Goal: Task Accomplishment & Management: Use online tool/utility

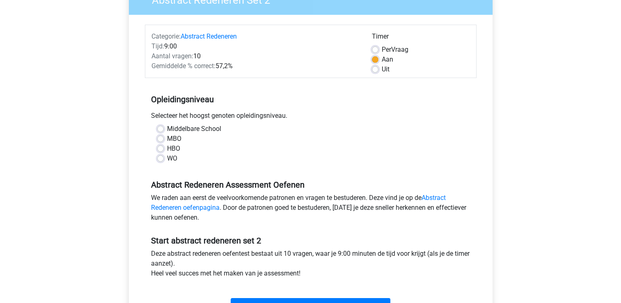
scroll to position [123, 0]
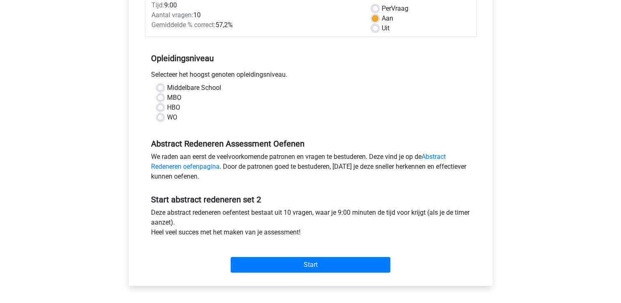
click at [167, 106] on label "HBO" at bounding box center [173, 108] width 13 height 10
click at [161, 106] on input "HBO" at bounding box center [160, 107] width 7 height 8
radio input "true"
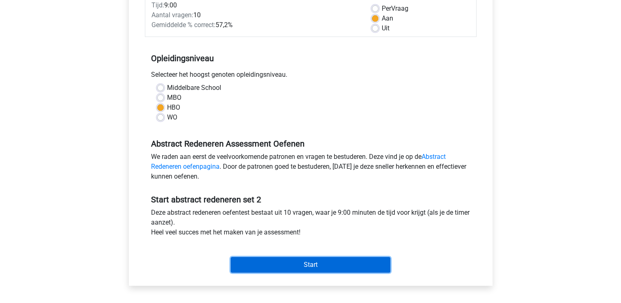
click at [307, 267] on input "Start" at bounding box center [311, 265] width 160 height 16
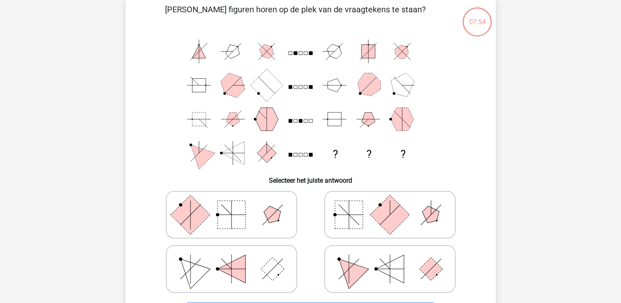
scroll to position [82, 0]
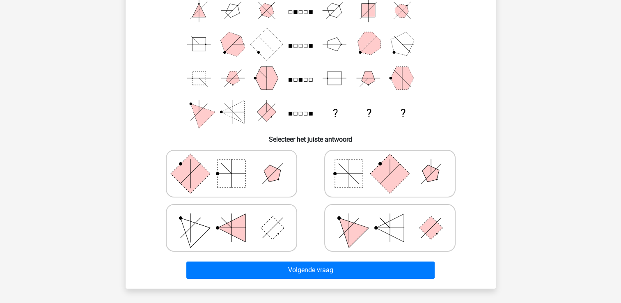
click at [356, 176] on rect at bounding box center [349, 174] width 28 height 28
click at [390, 163] on input "radio" at bounding box center [392, 160] width 5 height 5
radio input "true"
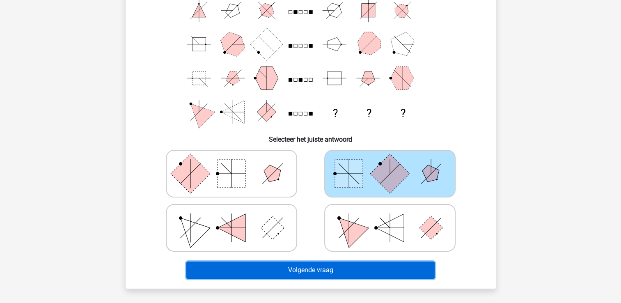
click at [325, 267] on button "Volgende vraag" at bounding box center [310, 269] width 248 height 17
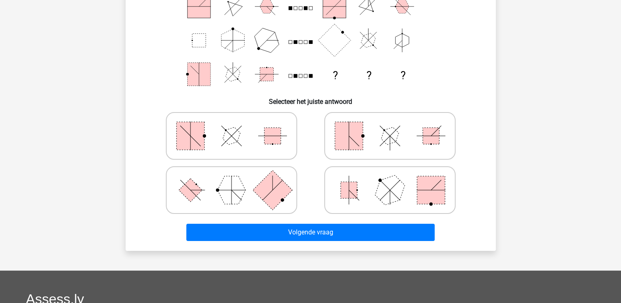
scroll to position [79, 0]
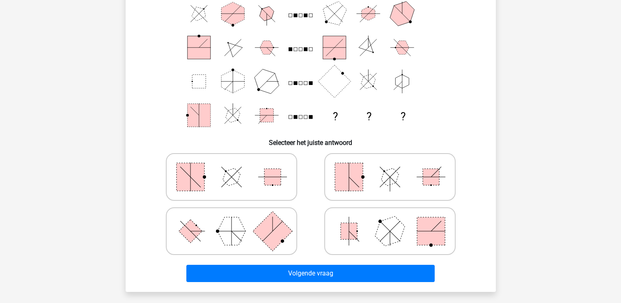
click at [382, 179] on polygon at bounding box center [389, 176] width 23 height 23
click at [390, 167] on input "radio" at bounding box center [392, 163] width 5 height 5
radio input "true"
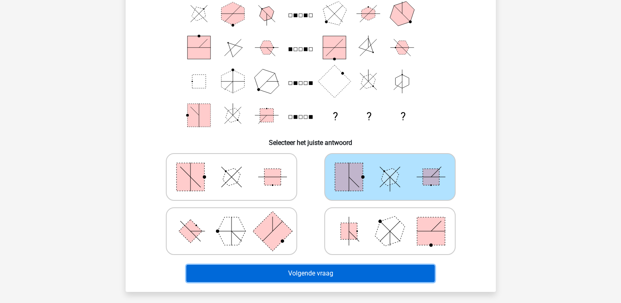
click at [353, 272] on button "Volgende vraag" at bounding box center [310, 273] width 248 height 17
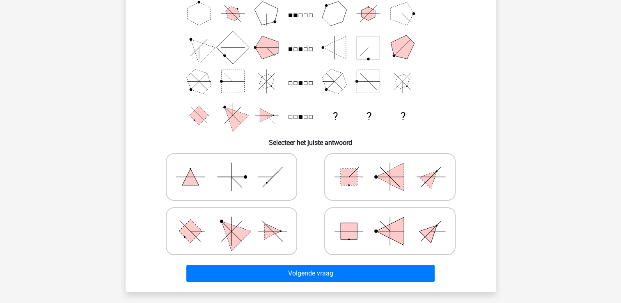
click at [236, 234] on polygon at bounding box center [230, 230] width 39 height 39
click at [236, 221] on input "radio" at bounding box center [234, 218] width 5 height 5
radio input "true"
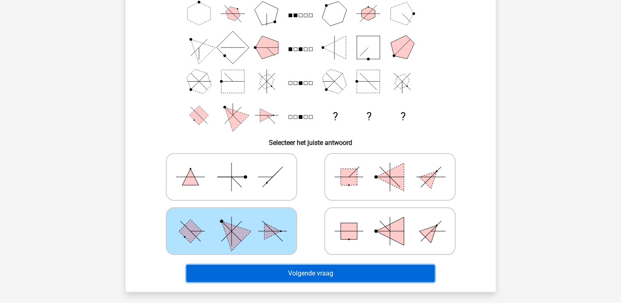
click at [291, 273] on button "Volgende vraag" at bounding box center [310, 273] width 248 height 17
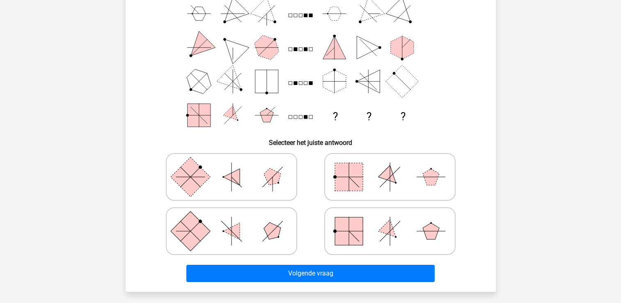
click at [382, 232] on polygon at bounding box center [389, 231] width 23 height 23
click at [390, 221] on input "radio" at bounding box center [392, 218] width 5 height 5
radio input "true"
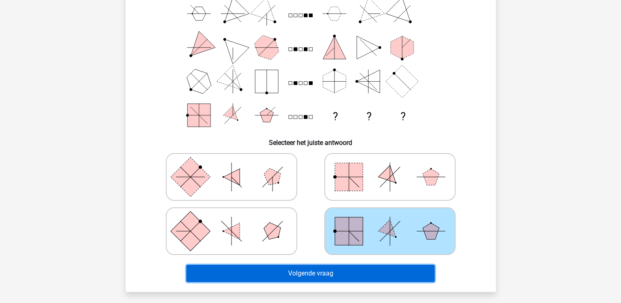
click at [355, 270] on button "Volgende vraag" at bounding box center [310, 273] width 248 height 17
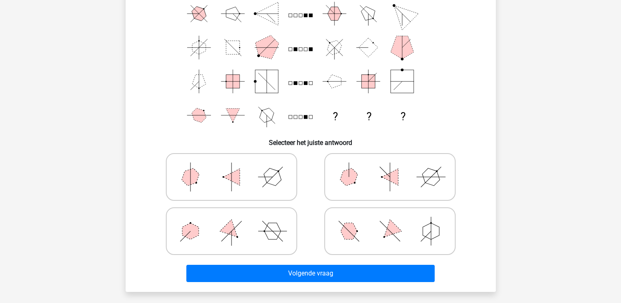
click at [245, 233] on icon at bounding box center [231, 231] width 123 height 41
click at [237, 221] on input "radio" at bounding box center [234, 218] width 5 height 5
radio input "true"
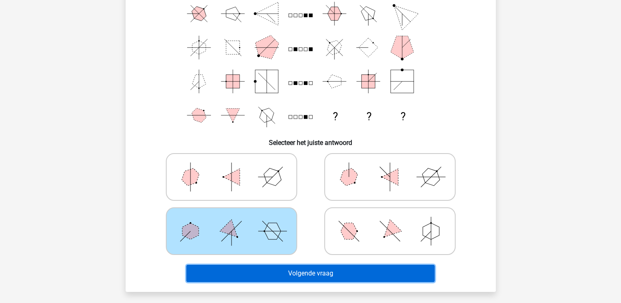
click at [290, 273] on button "Volgende vraag" at bounding box center [310, 273] width 248 height 17
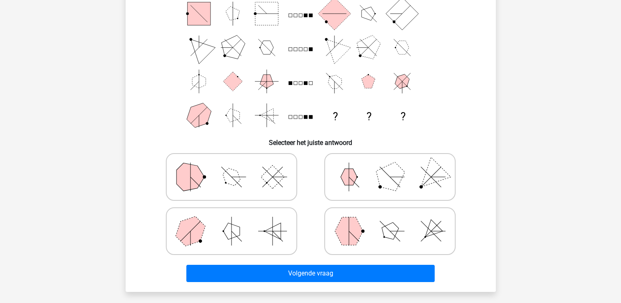
click at [355, 236] on polygon at bounding box center [349, 231] width 28 height 28
click at [390, 221] on input "radio" at bounding box center [392, 218] width 5 height 5
radio input "true"
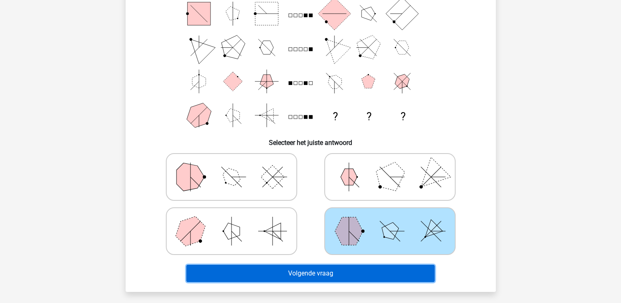
click at [349, 272] on button "Volgende vraag" at bounding box center [310, 273] width 248 height 17
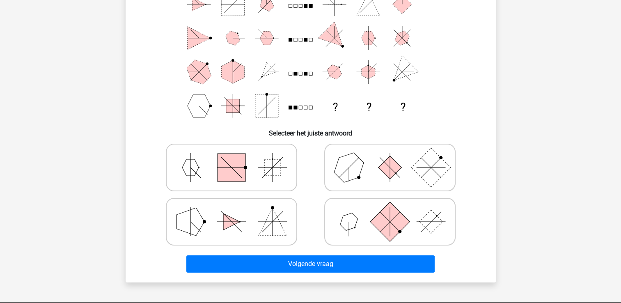
scroll to position [38, 0]
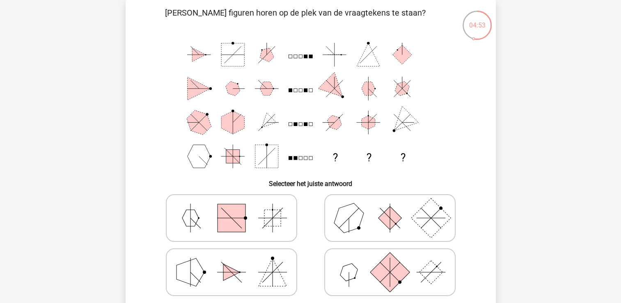
click at [388, 271] on rect at bounding box center [389, 271] width 39 height 39
click at [390, 262] on input "radio" at bounding box center [392, 259] width 5 height 5
radio input "true"
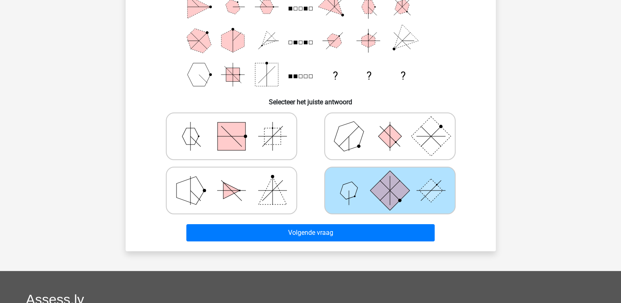
scroll to position [120, 0]
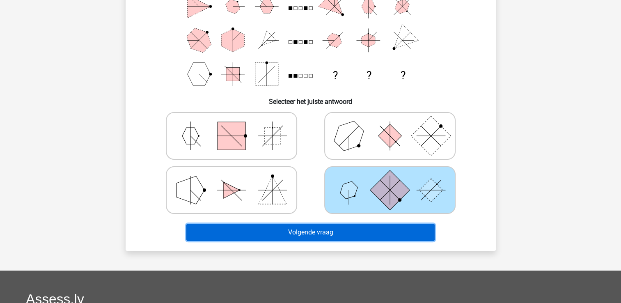
click at [312, 232] on button "Volgende vraag" at bounding box center [310, 232] width 248 height 17
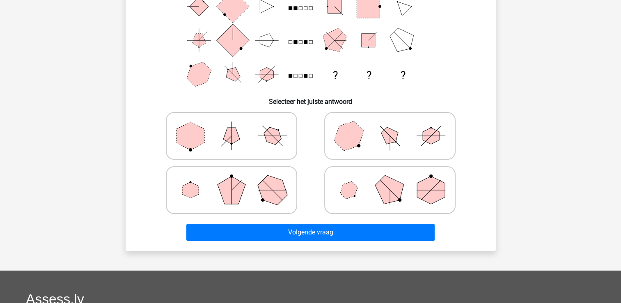
click at [394, 134] on polygon at bounding box center [389, 135] width 23 height 23
click at [394, 126] on input "radio" at bounding box center [392, 122] width 5 height 5
radio input "true"
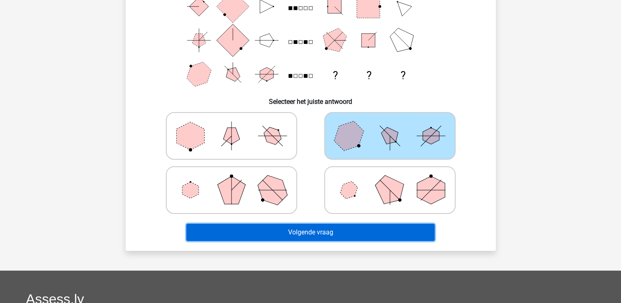
click at [362, 228] on button "Volgende vraag" at bounding box center [310, 232] width 248 height 17
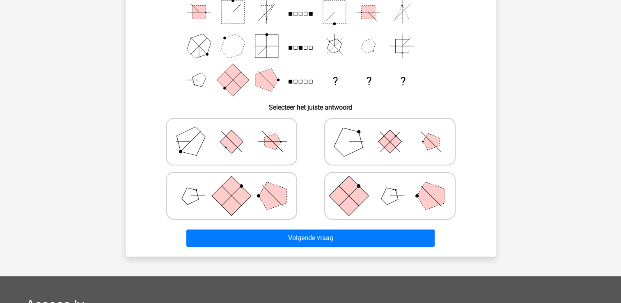
scroll to position [123, 0]
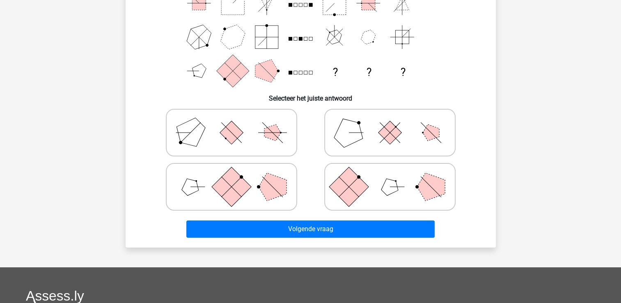
click at [255, 187] on icon at bounding box center [231, 186] width 123 height 41
click at [237, 177] on input "radio" at bounding box center [234, 173] width 5 height 5
radio input "true"
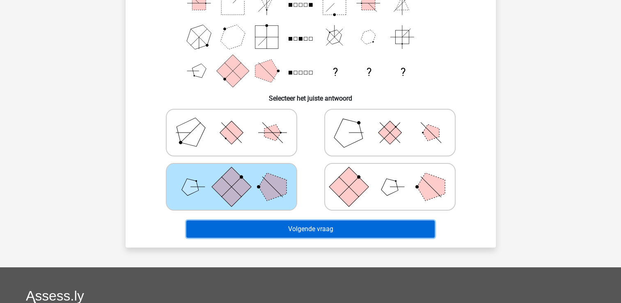
click at [297, 231] on button "Volgende vraag" at bounding box center [310, 228] width 248 height 17
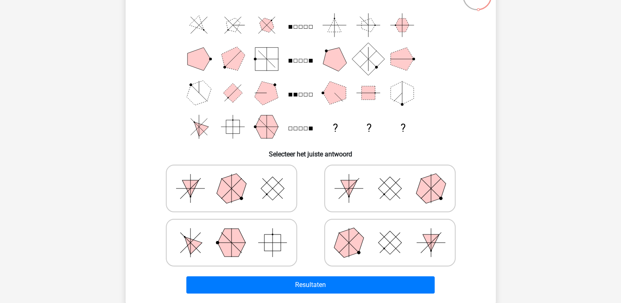
scroll to position [120, 0]
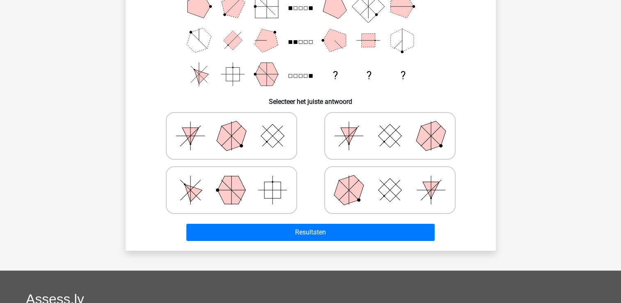
click at [238, 188] on polygon at bounding box center [232, 190] width 28 height 28
click at [237, 180] on input "radio" at bounding box center [234, 176] width 5 height 5
radio input "true"
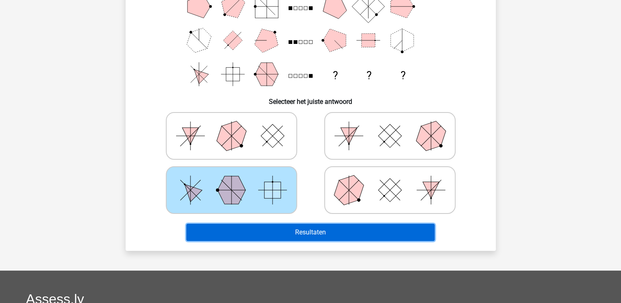
click at [302, 230] on button "Resultaten" at bounding box center [310, 232] width 248 height 17
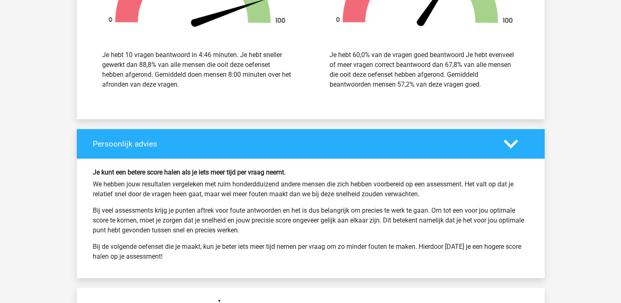
scroll to position [1149, 0]
